Goal: Task Accomplishment & Management: Complete application form

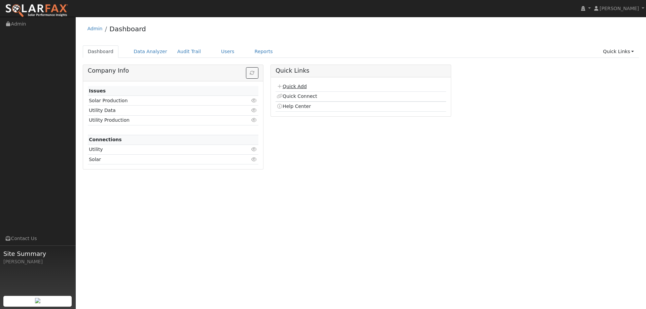
click at [296, 85] on link "Quick Add" at bounding box center [292, 86] width 30 height 5
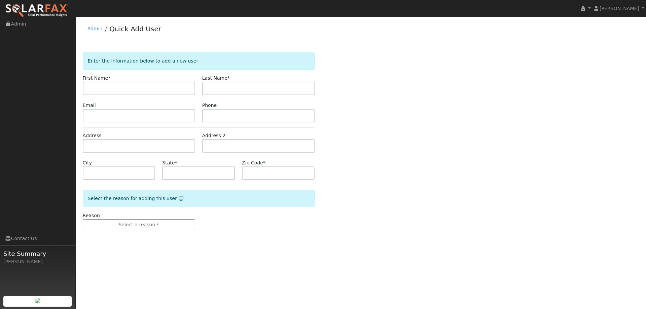
click at [54, 15] on img at bounding box center [36, 11] width 63 height 14
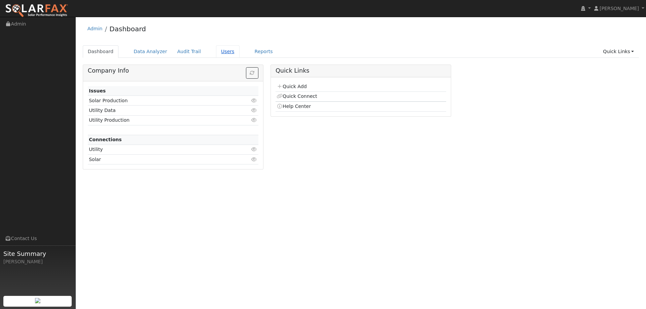
click at [216, 52] on link "Users" at bounding box center [228, 51] width 24 height 12
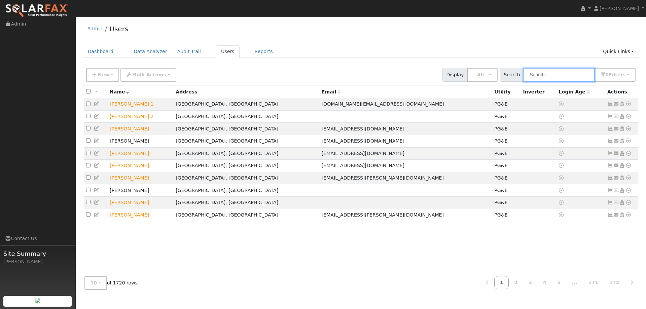
click at [561, 73] on input "text" at bounding box center [559, 75] width 71 height 14
paste input "Faig Mahmood"
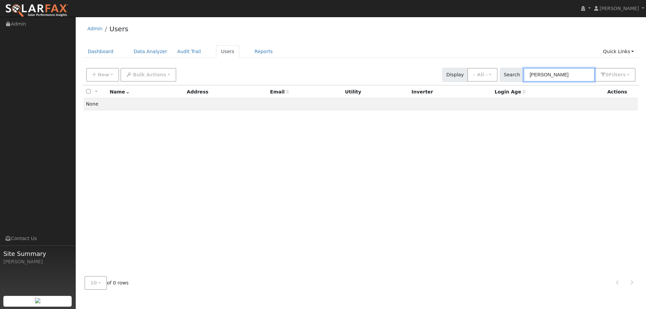
type input "Faig Mahmood"
click at [44, 4] on img at bounding box center [36, 11] width 63 height 14
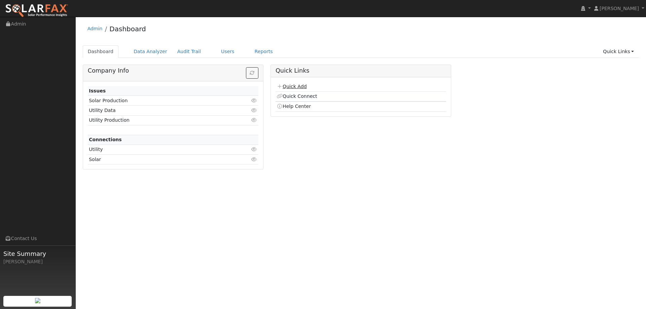
click at [301, 86] on link "Quick Add" at bounding box center [292, 86] width 30 height 5
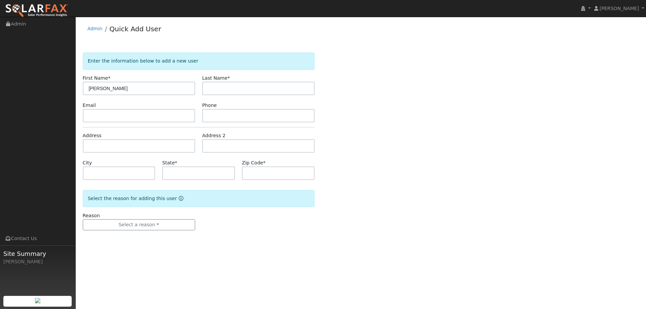
drag, startPoint x: 152, startPoint y: 88, endPoint x: 100, endPoint y: 90, distance: 51.9
click at [100, 90] on input "[PERSON_NAME]" at bounding box center [139, 88] width 112 height 13
type input "[PERSON_NAME]"
click at [232, 88] on input "text" at bounding box center [258, 88] width 112 height 13
paste input "Mahmood"
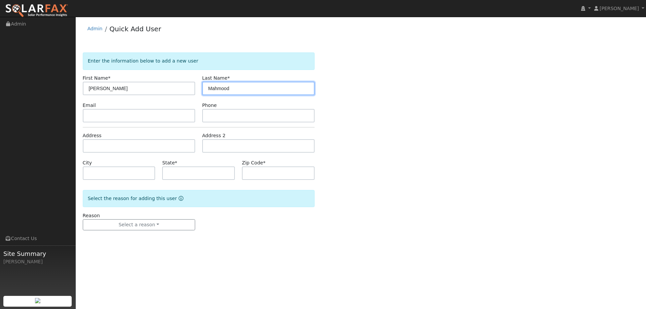
type input "Mahmood"
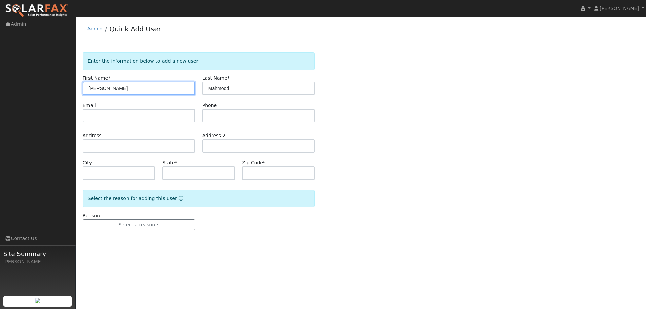
click at [167, 91] on input "[PERSON_NAME]" at bounding box center [139, 88] width 112 height 13
type input "Faig"
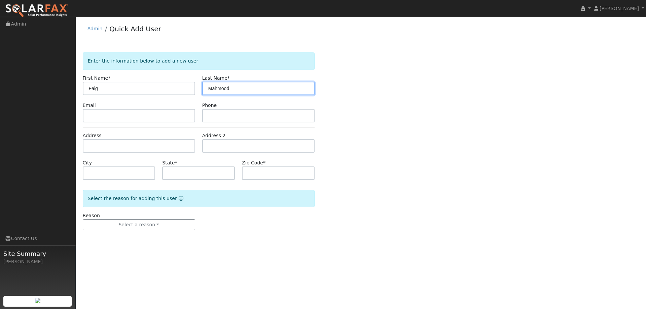
click at [210, 87] on input "Mahmood" at bounding box center [258, 88] width 112 height 13
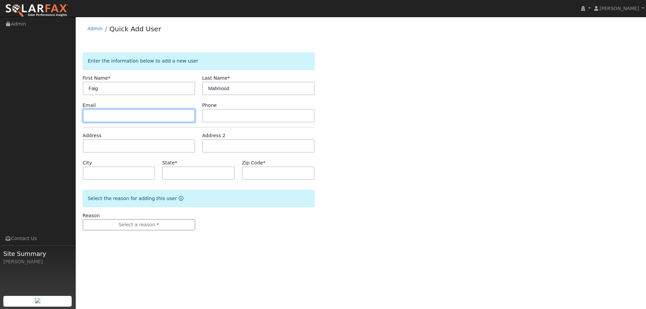
click at [147, 110] on input "text" at bounding box center [139, 115] width 112 height 13
click at [168, 111] on input "text" at bounding box center [139, 115] width 112 height 13
paste input "[EMAIL_ADDRESS][DOMAIN_NAME]"
type input "[EMAIL_ADDRESS][DOMAIN_NAME]"
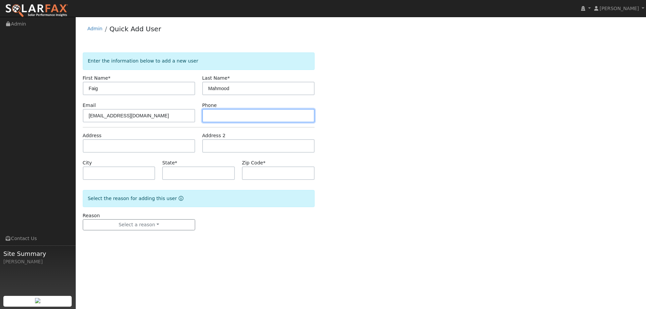
click at [236, 114] on input "text" at bounding box center [258, 115] width 112 height 13
click at [298, 114] on input "text" at bounding box center [258, 115] width 112 height 13
paste input "[PHONE_NUMBER]"
type input "916-719-7448"
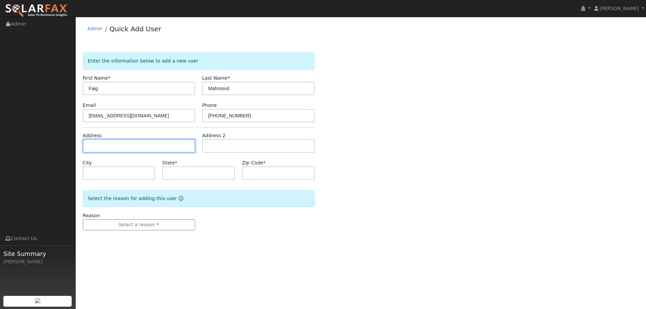
click at [161, 144] on input "text" at bounding box center [139, 145] width 112 height 13
click at [180, 142] on input "text" at bounding box center [139, 145] width 112 height 13
paste input "6119 Canyon Rim Court"
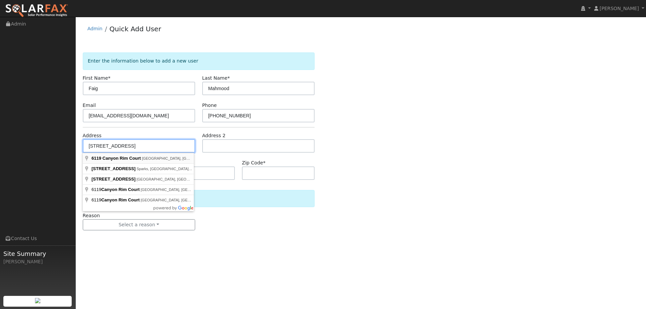
type input "6119 Canyon Rim Court"
type input "Rocklin"
type input "CA"
type input "95765"
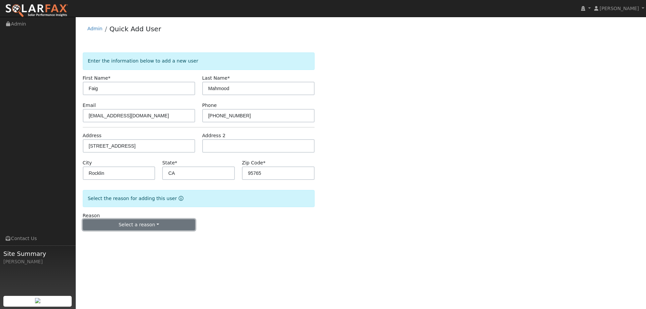
click at [164, 224] on button "Select a reason" at bounding box center [139, 225] width 112 height 11
click at [136, 236] on link "New lead" at bounding box center [120, 238] width 74 height 9
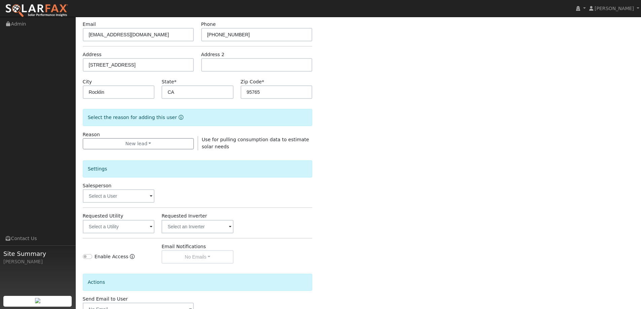
scroll to position [113, 0]
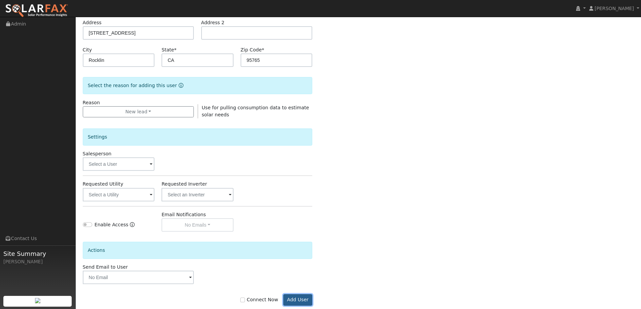
click at [296, 299] on button "Add User" at bounding box center [297, 300] width 29 height 11
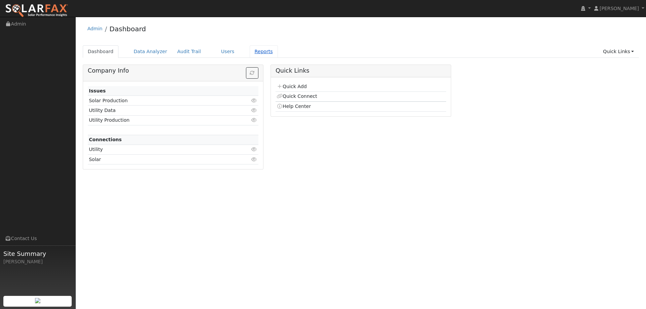
click at [250, 57] on link "Reports" at bounding box center [264, 51] width 28 height 12
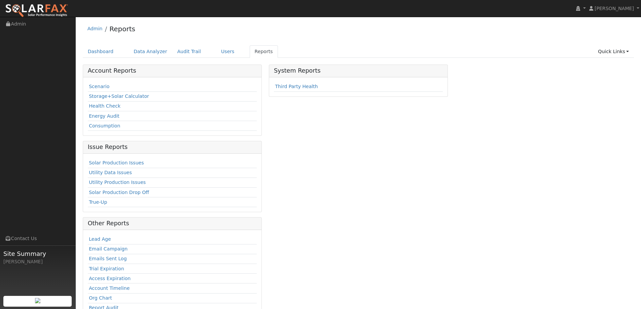
click at [122, 88] on td "Scenario" at bounding box center [172, 87] width 169 height 10
click at [95, 84] on link "Scenario" at bounding box center [99, 86] width 21 height 5
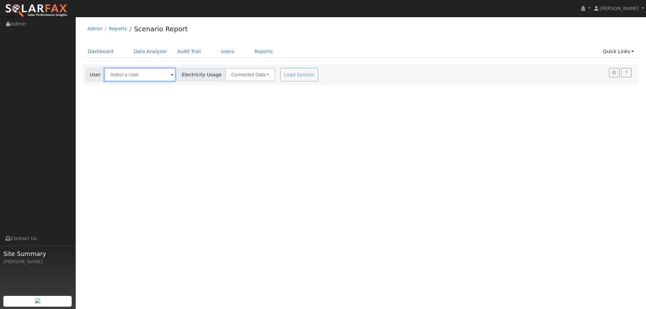
click at [150, 77] on input "text" at bounding box center [139, 74] width 71 height 13
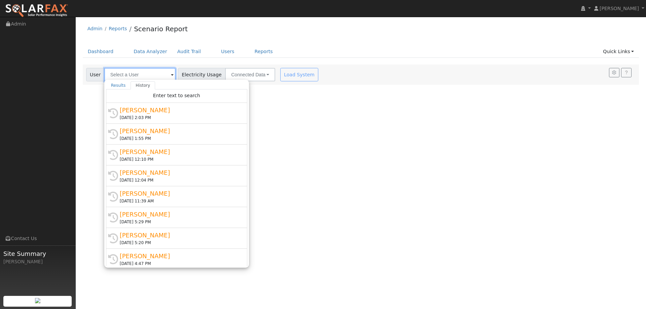
click at [117, 75] on input "text" at bounding box center [139, 74] width 71 height 13
paste input "[PERSON_NAME]"
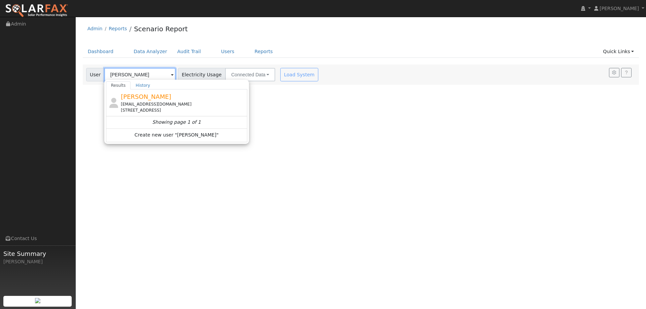
type input "[PERSON_NAME]"
click at [144, 99] on span "[PERSON_NAME]" at bounding box center [146, 96] width 51 height 7
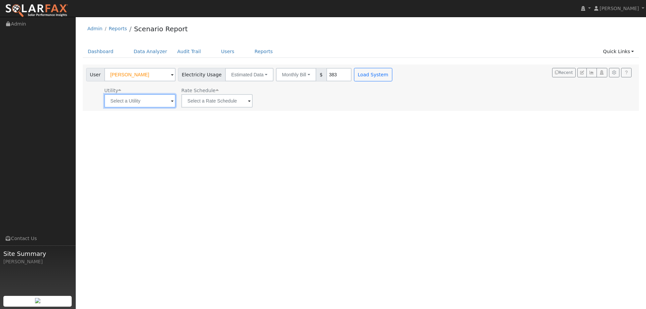
click at [153, 106] on input "text" at bounding box center [139, 100] width 71 height 13
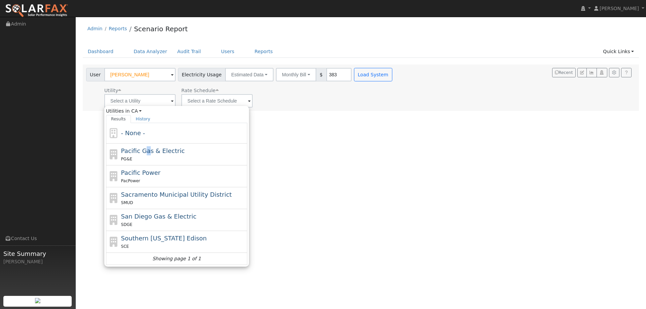
drag, startPoint x: 145, startPoint y: 145, endPoint x: 147, endPoint y: 140, distance: 5.6
click at [146, 145] on div "Pacific Gas & Electric PG&E" at bounding box center [176, 155] width 141 height 22
type input "Pacific Gas & Electric"
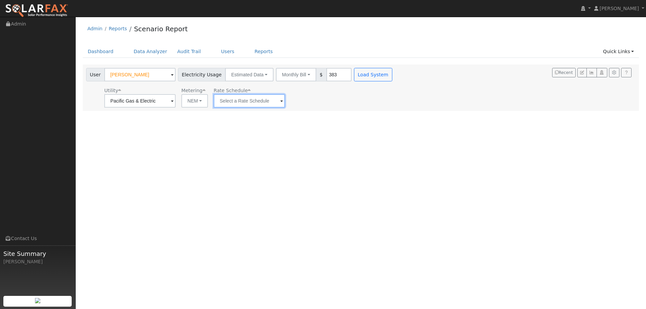
click at [256, 105] on input "text" at bounding box center [249, 100] width 71 height 13
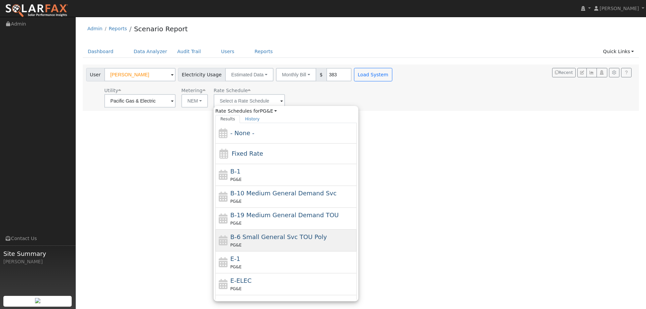
click at [254, 249] on div "B-6 Small General Svc TOU Poly PG&E" at bounding box center [285, 241] width 141 height 22
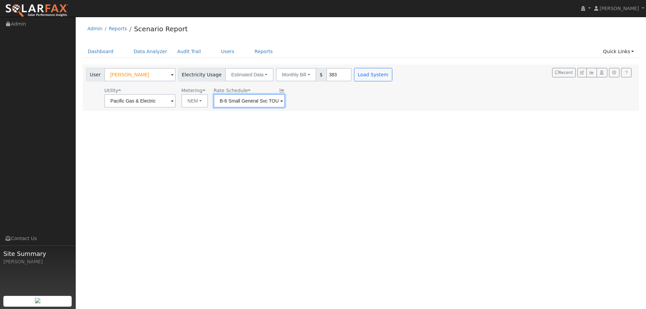
click at [262, 104] on input "B-6 Small General Svc TOU Poly" at bounding box center [249, 100] width 71 height 13
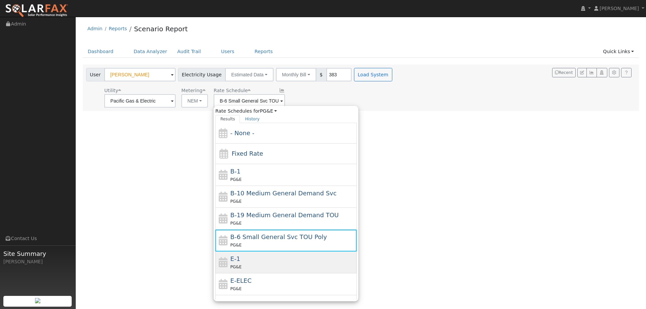
click at [254, 255] on div "E-1 PG&E" at bounding box center [293, 263] width 125 height 16
type input "E-1"
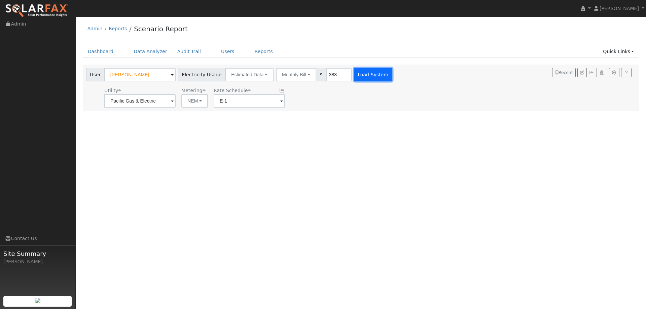
click at [355, 73] on button "Load System" at bounding box center [373, 74] width 38 height 13
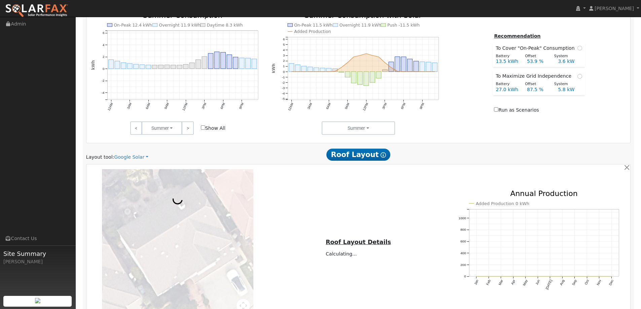
scroll to position [370, 0]
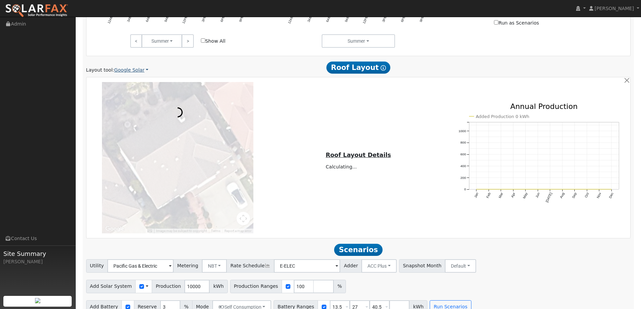
click at [136, 70] on link "Google Solar" at bounding box center [131, 70] width 34 height 7
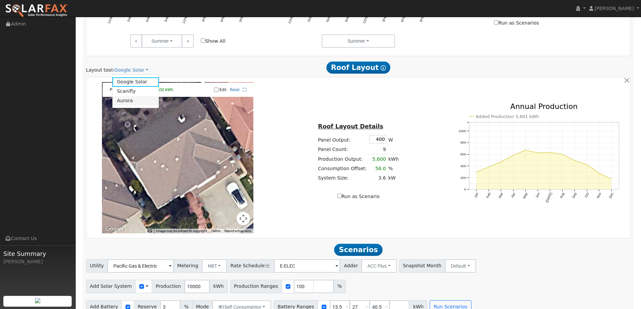
click at [139, 97] on link "Aurora" at bounding box center [135, 100] width 47 height 9
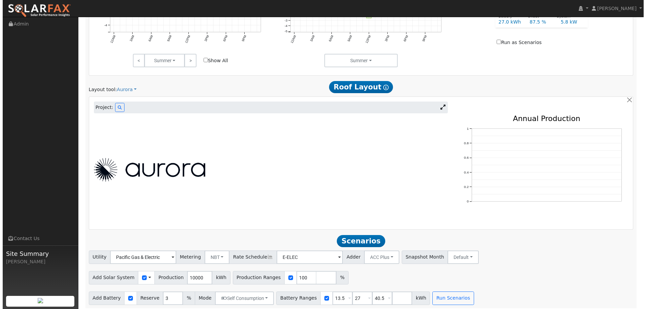
scroll to position [354, 0]
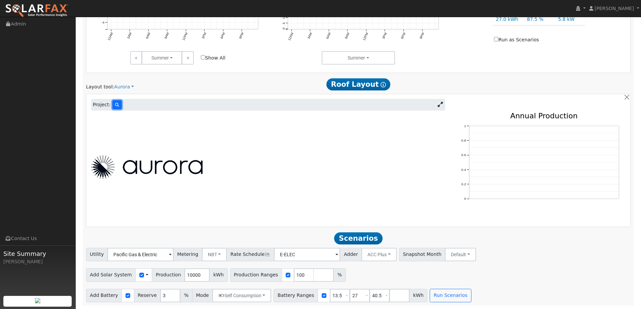
click at [119, 107] on button at bounding box center [116, 104] width 9 height 9
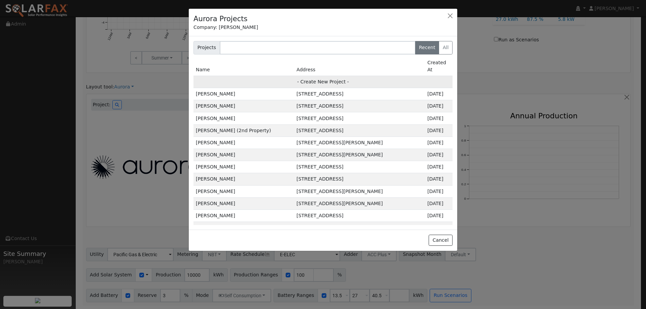
click at [289, 76] on td "- Create New Project -" at bounding box center [323, 82] width 259 height 12
type input "[PERSON_NAME]"
type input "[STREET_ADDRESS]"
type input "Rocklin"
type input "CA"
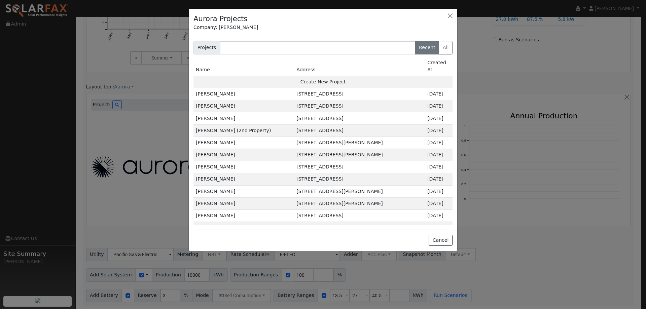
type input "95765"
type input "Design"
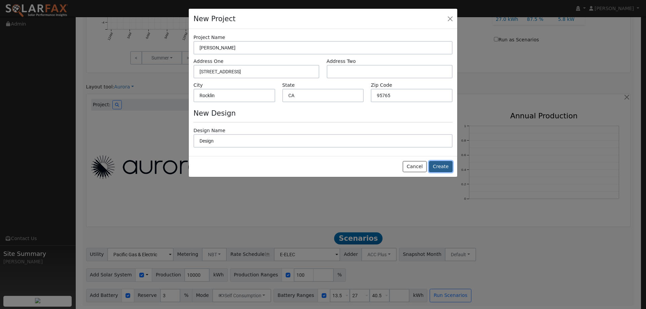
click at [441, 167] on button "Create" at bounding box center [441, 166] width 24 height 11
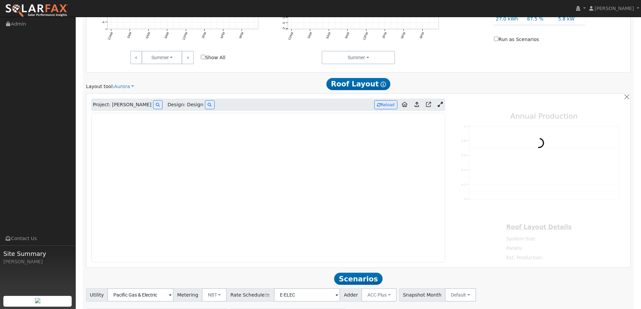
type input "0"
